Goal: Task Accomplishment & Management: Use online tool/utility

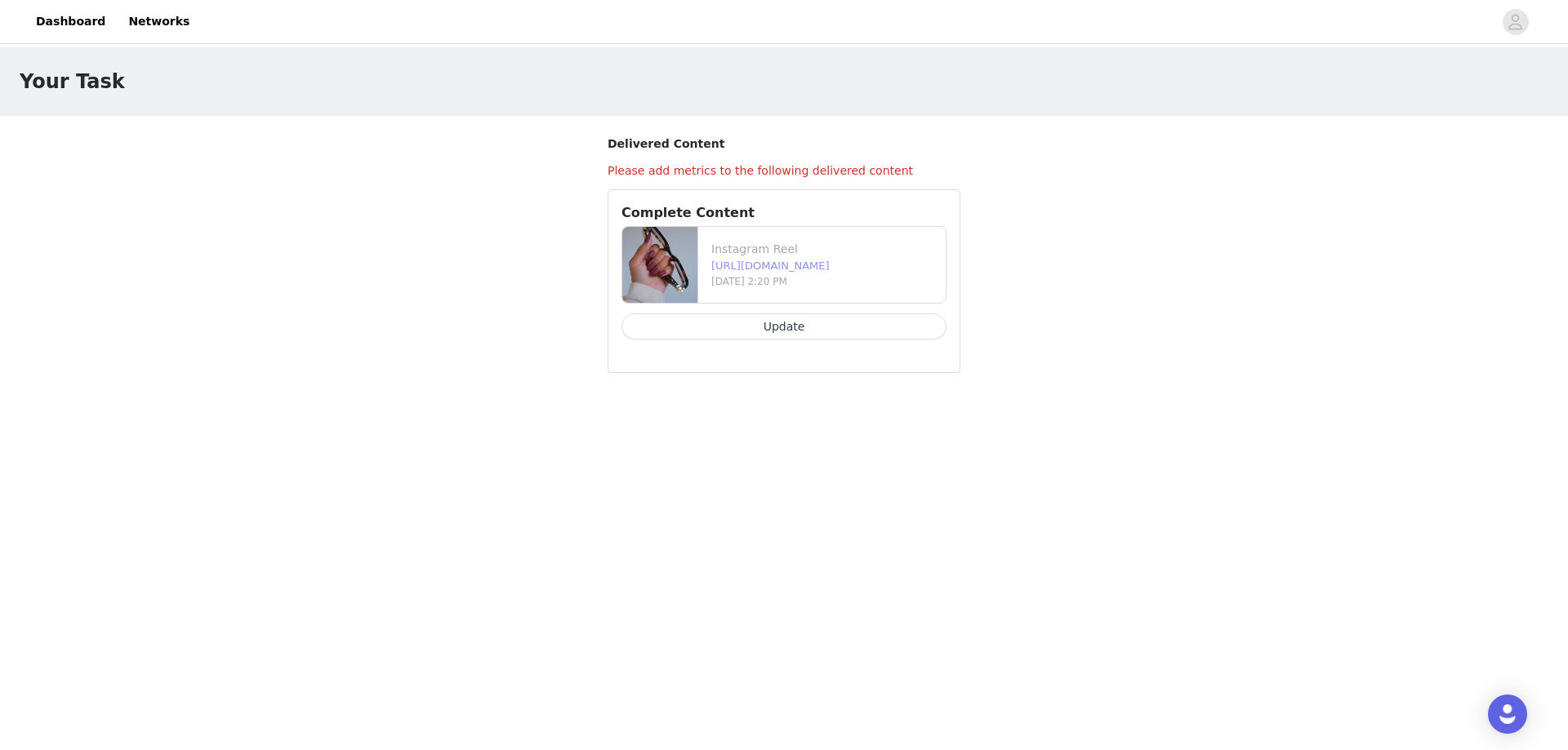
click at [799, 260] on link "[URL][DOMAIN_NAME]" at bounding box center [770, 265] width 118 height 13
click at [57, 20] on link "Dashboard" at bounding box center [71, 21] width 89 height 37
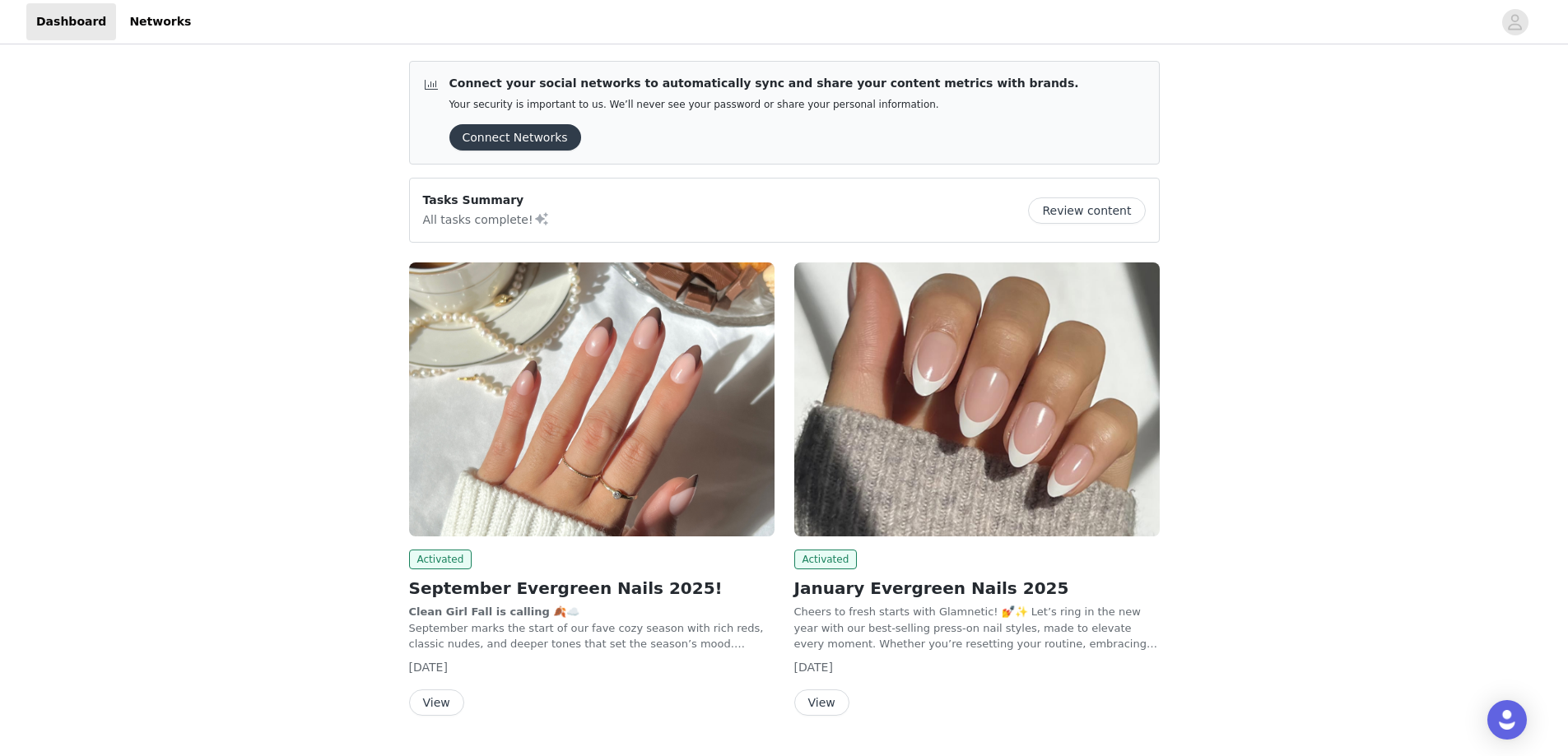
click at [601, 415] on img at bounding box center [591, 399] width 365 height 274
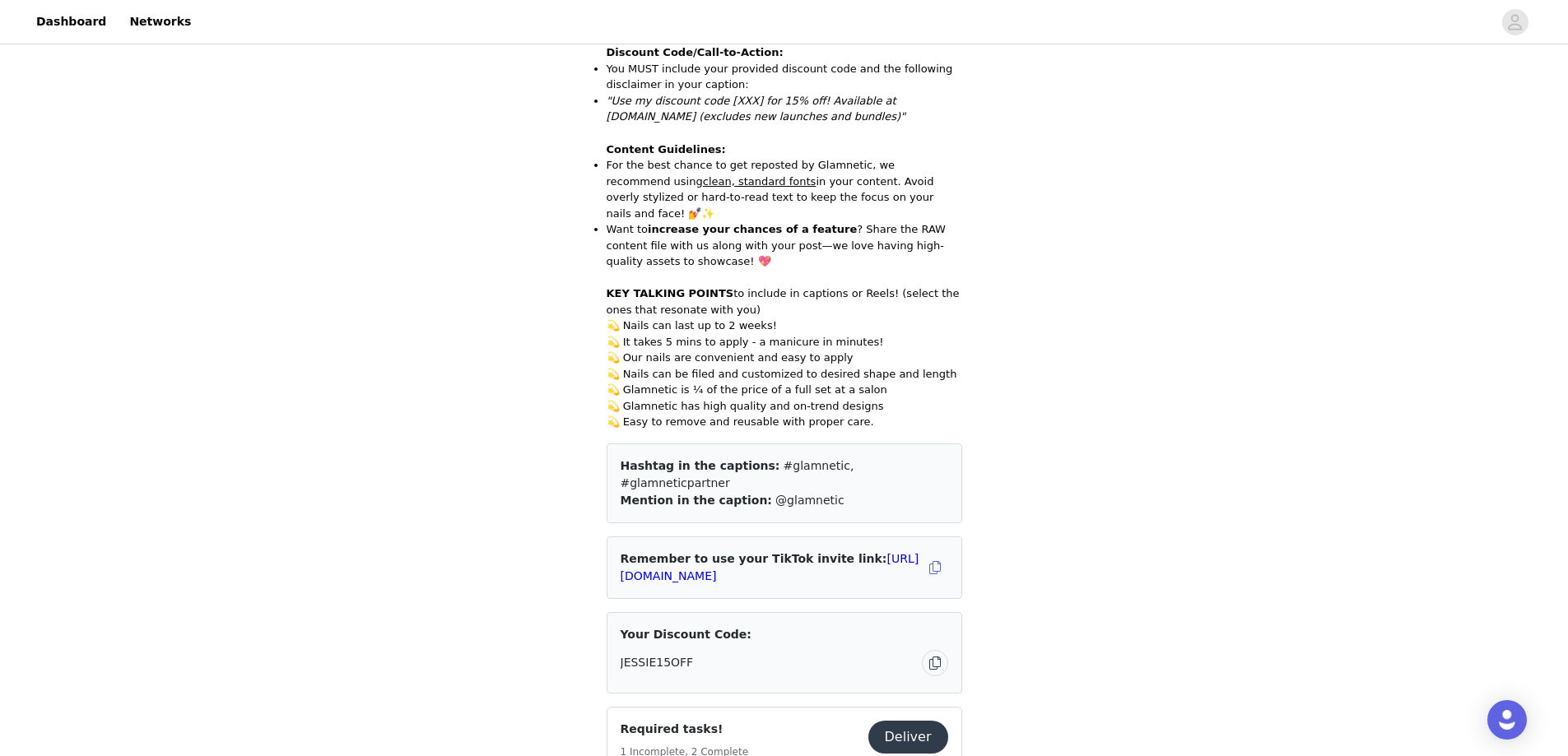
scroll to position [1316, 0]
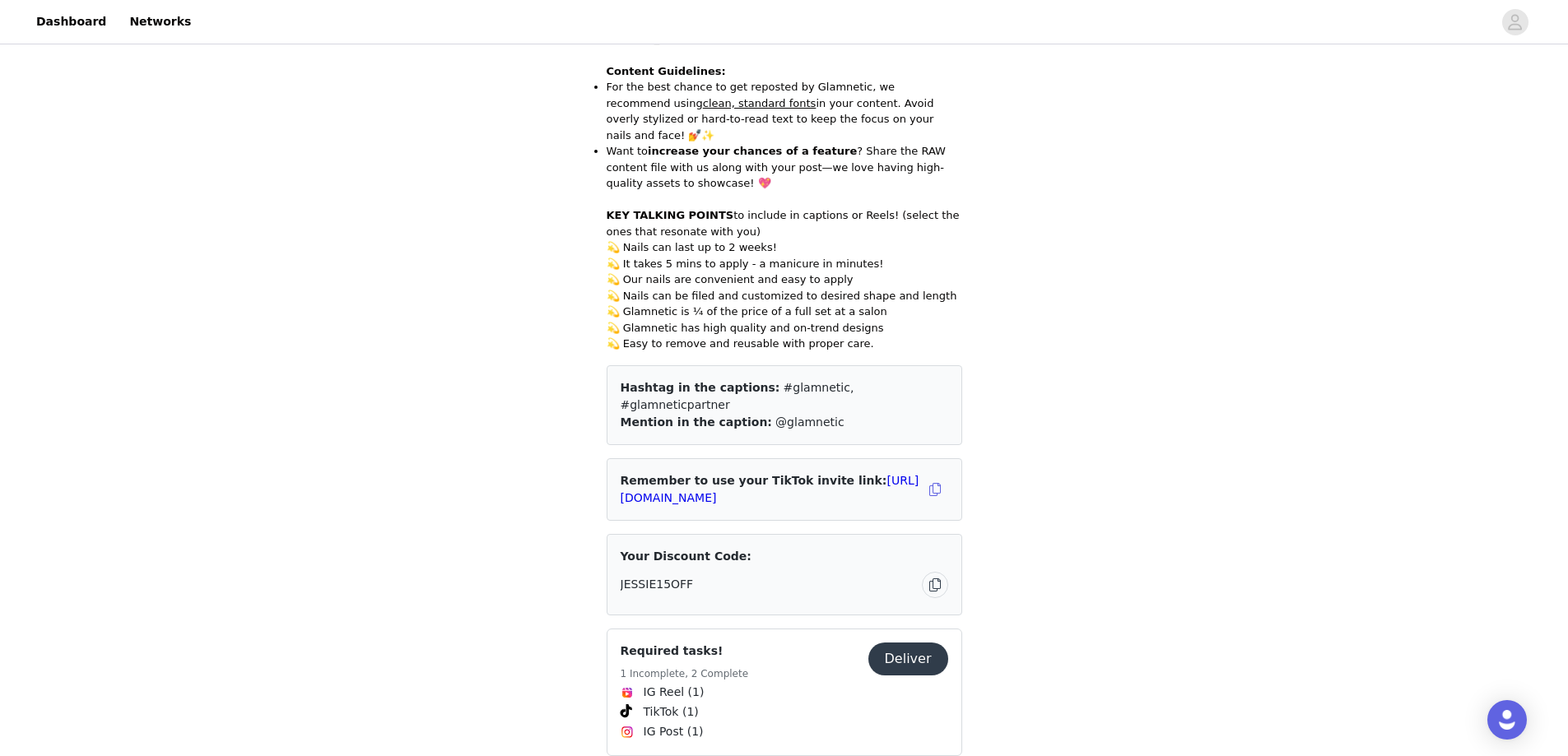
click at [899, 642] on button "Deliver" at bounding box center [908, 659] width 80 height 33
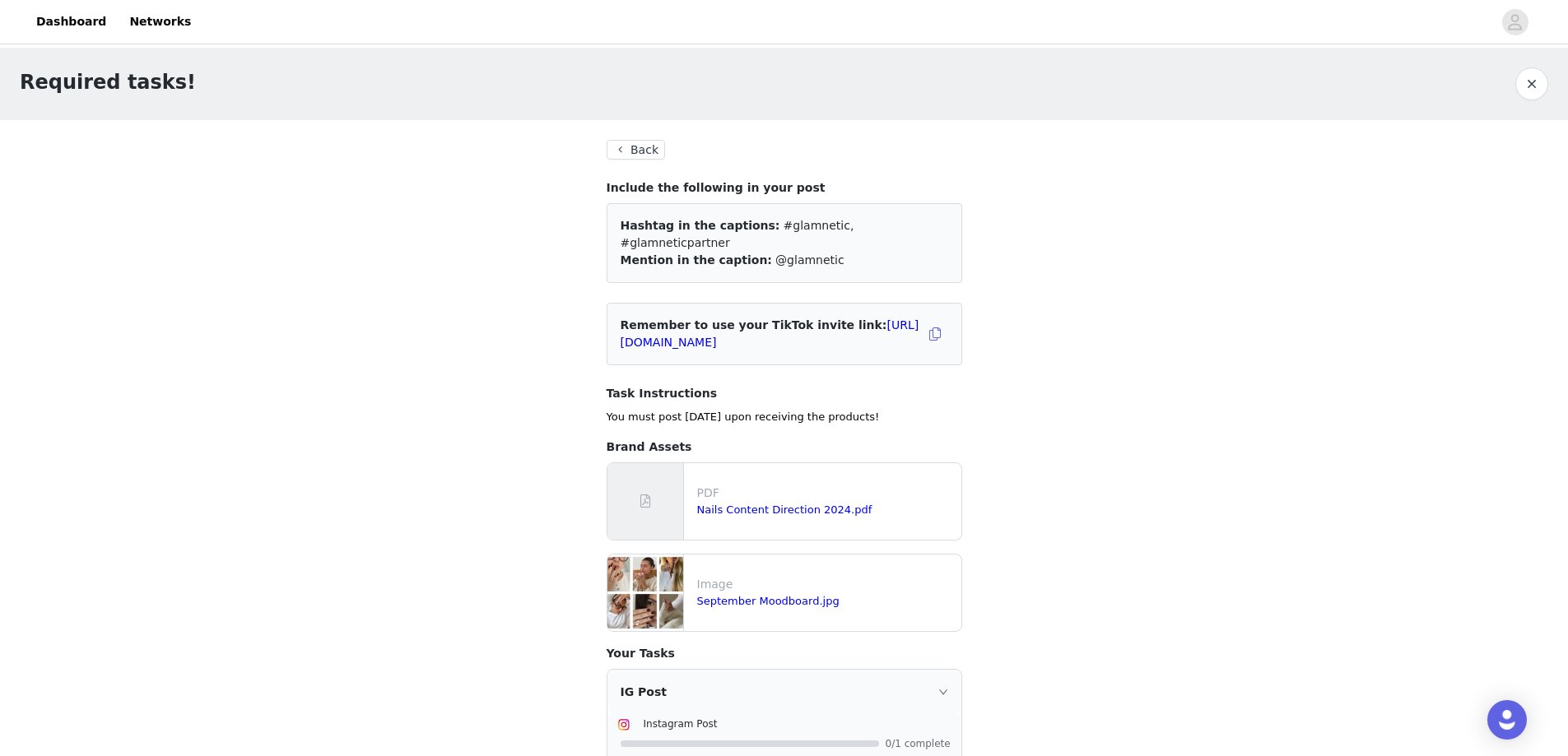
click at [619, 147] on button "Back" at bounding box center [637, 150] width 60 height 20
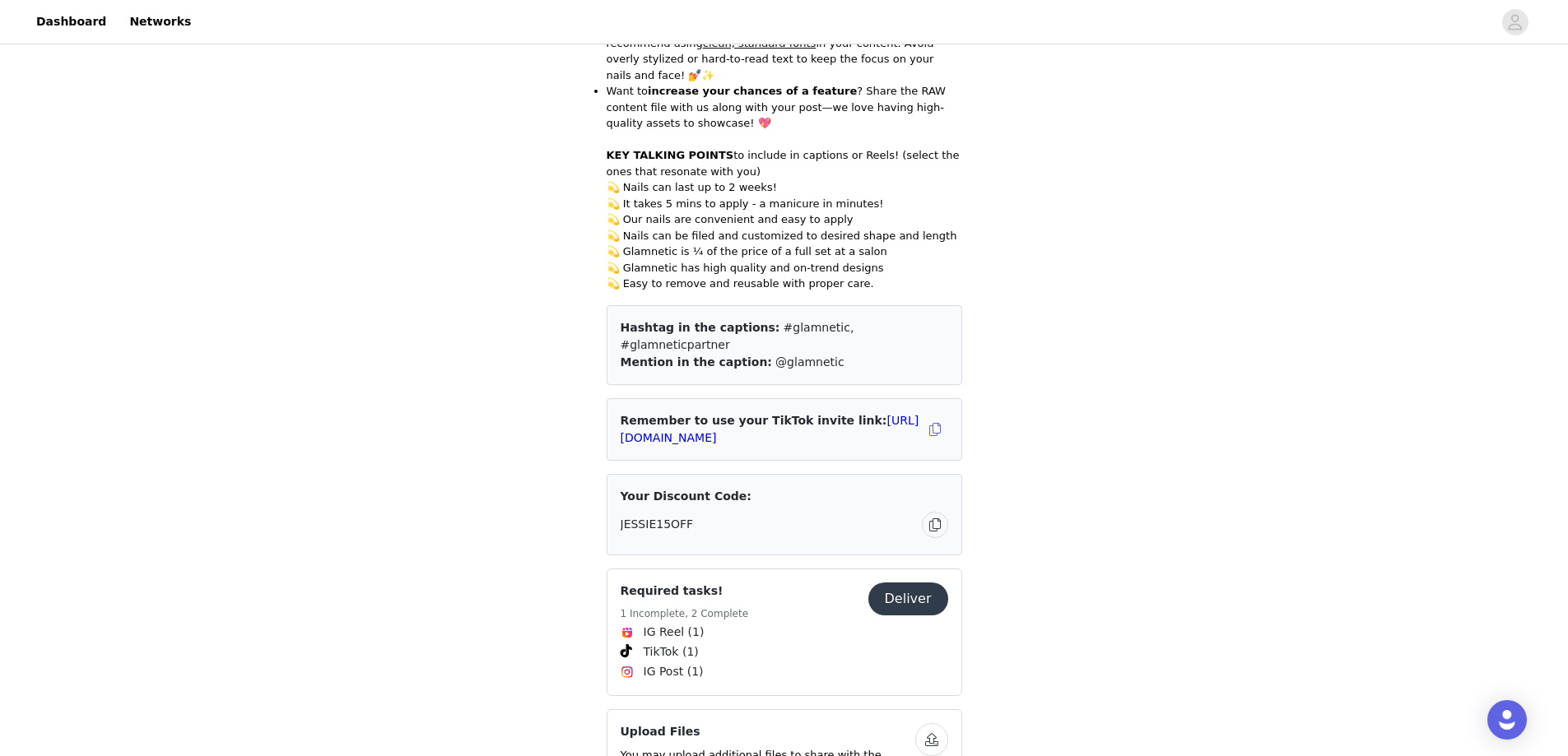
scroll to position [1398, 0]
